Goal: Information Seeking & Learning: Find specific fact

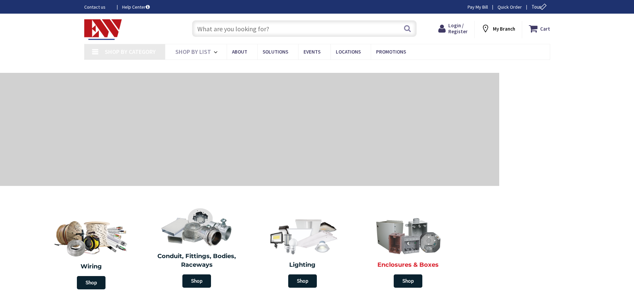
type input "[GEOGRAPHIC_DATA], [GEOGRAPHIC_DATA]"
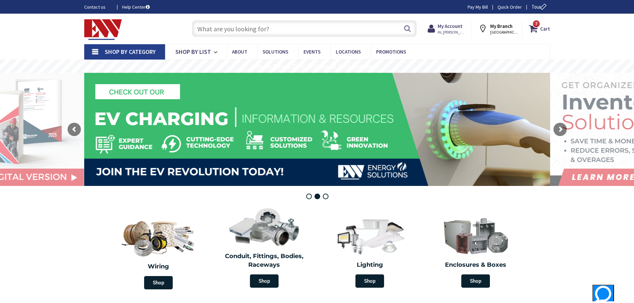
click at [204, 26] on input "text" at bounding box center [304, 28] width 225 height 17
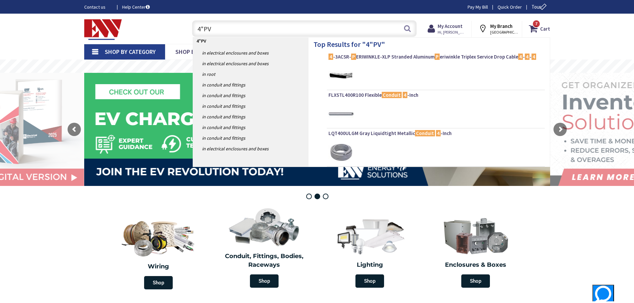
type input "4"PVC"
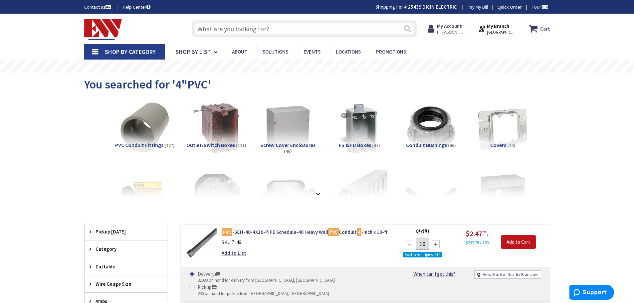
click at [407, 30] on button "Search" at bounding box center [407, 28] width 9 height 15
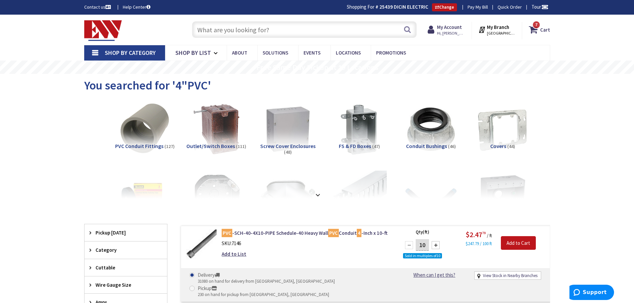
click at [210, 31] on input "text" at bounding box center [304, 29] width 225 height 17
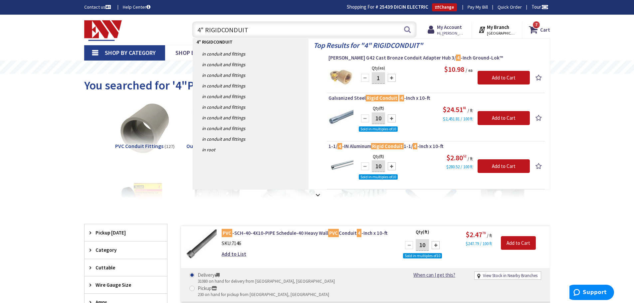
type input "4" RIGIDCONDUIT"
